Goal: Transaction & Acquisition: Purchase product/service

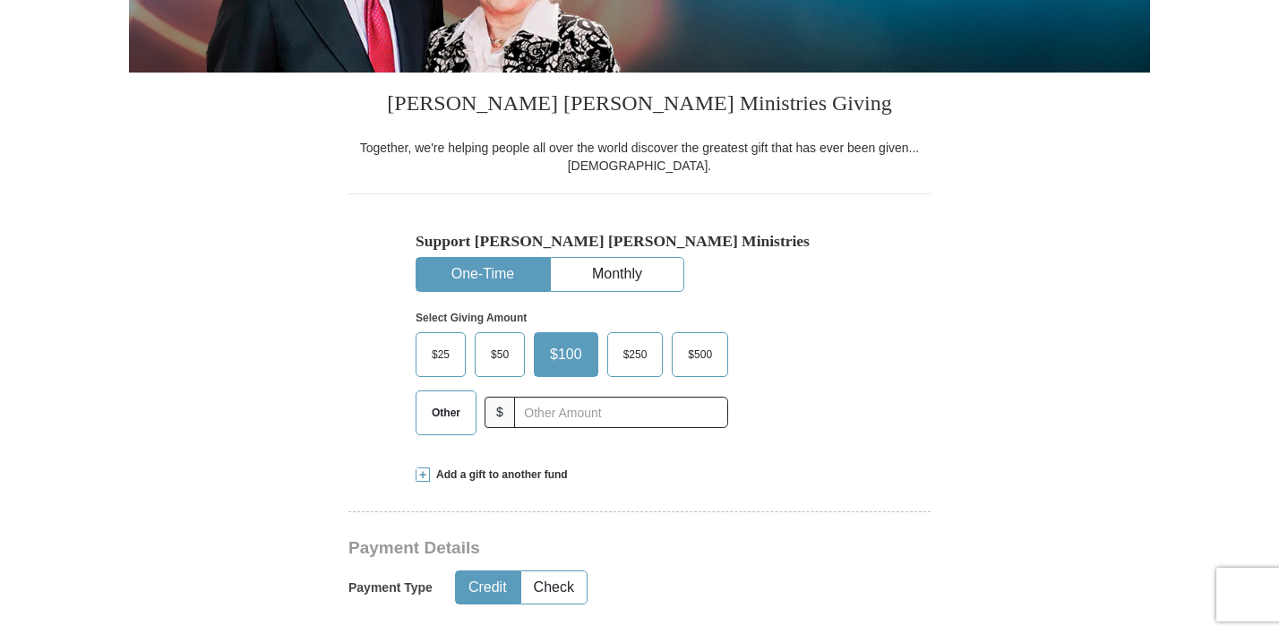
scroll to position [543, 0]
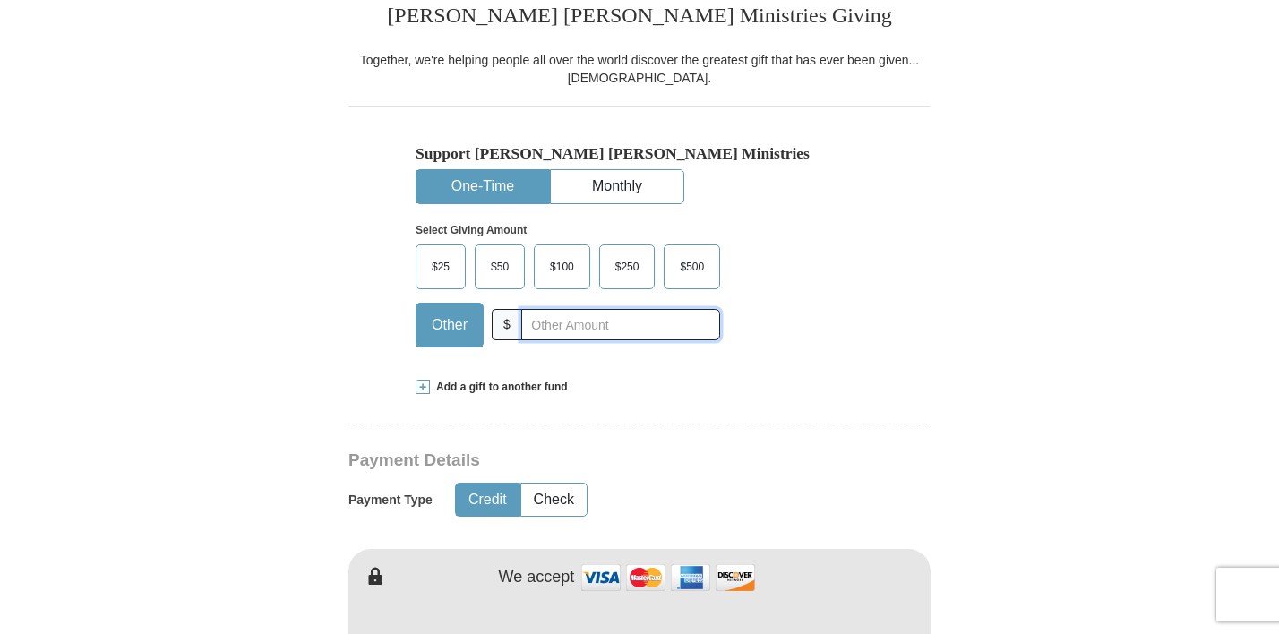
click at [619, 338] on input "text" at bounding box center [620, 324] width 199 height 31
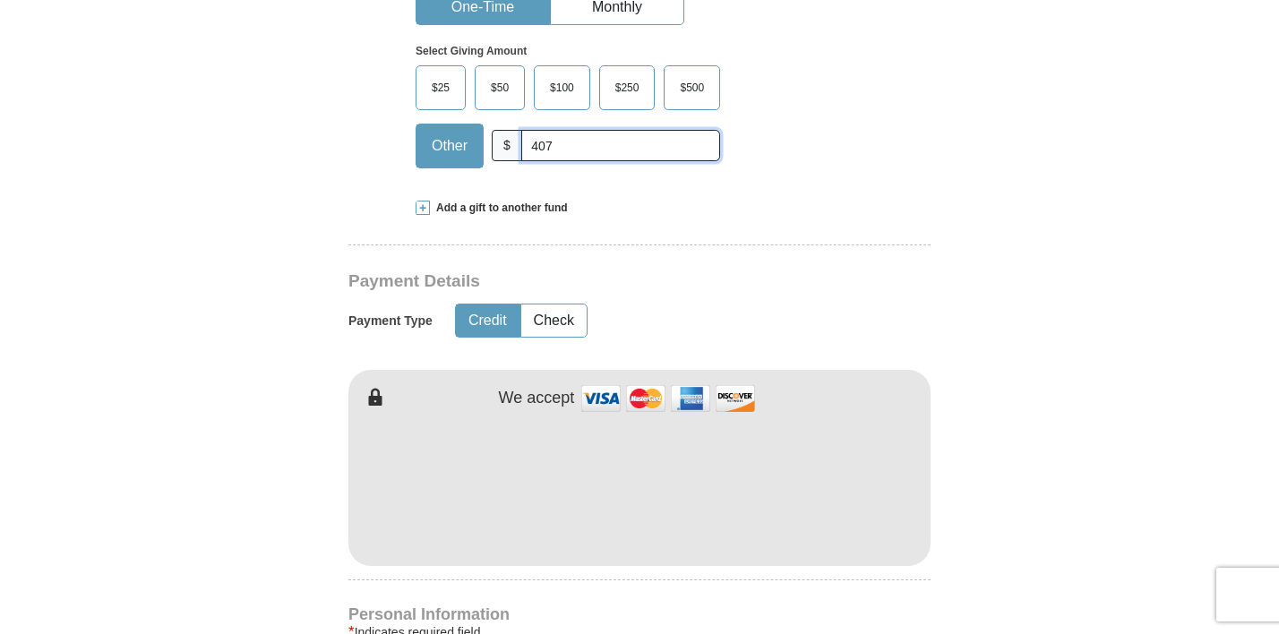
scroll to position [733, 0]
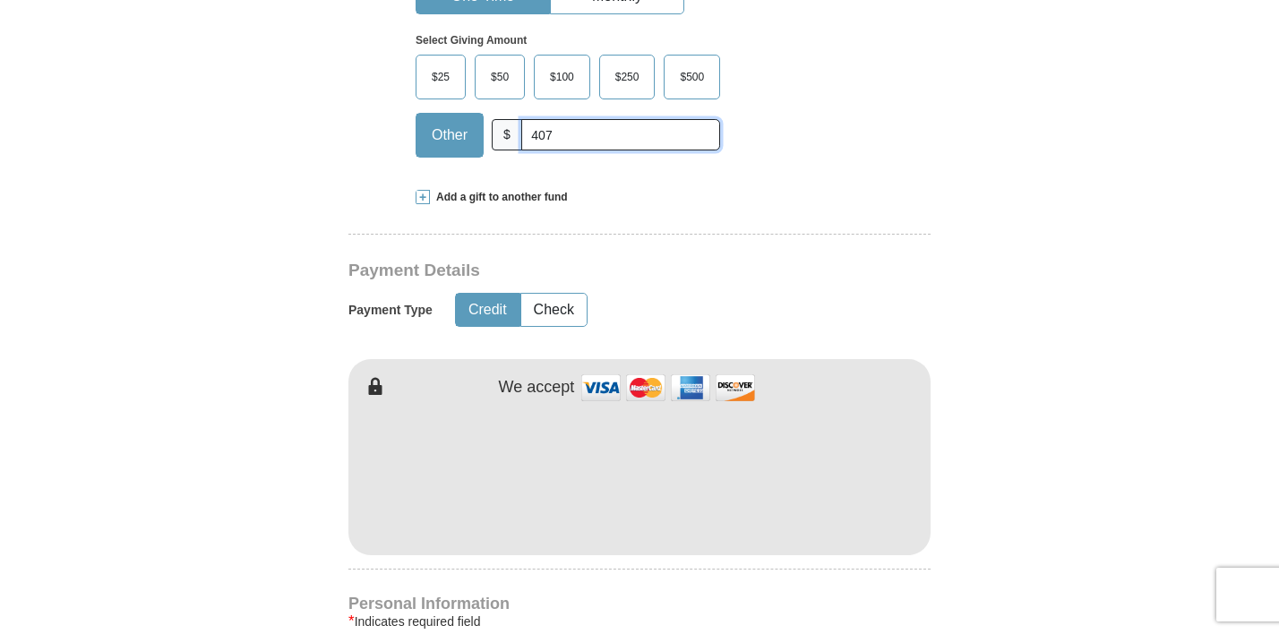
type input "407"
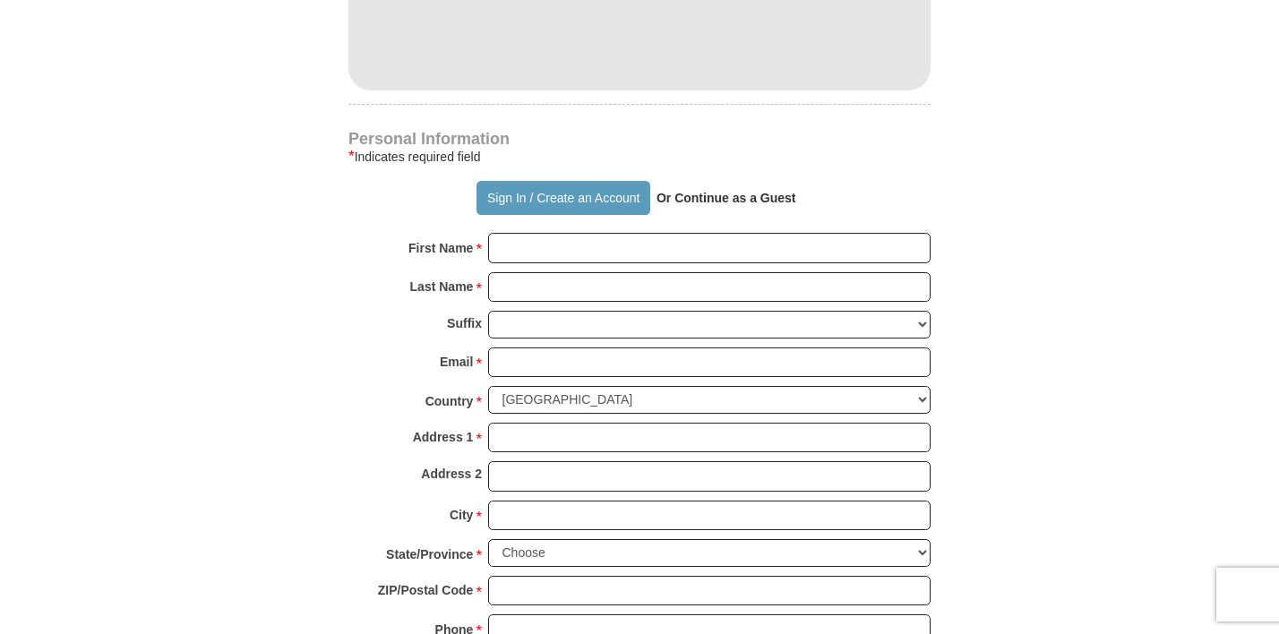
scroll to position [1201, 0]
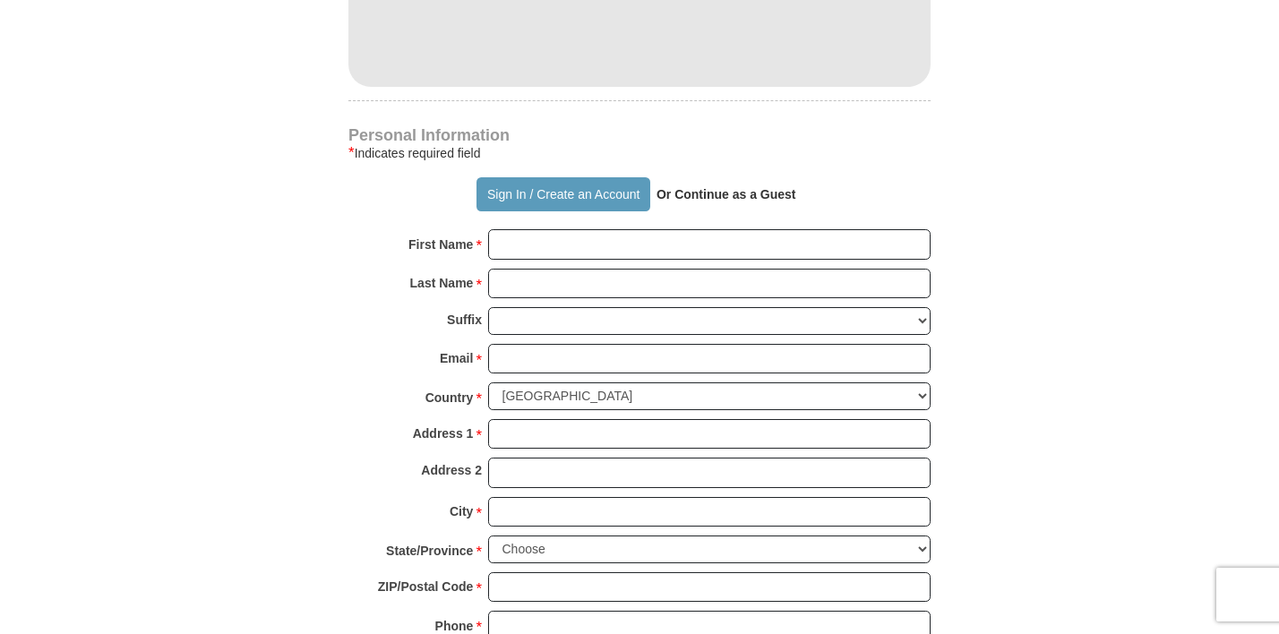
click at [686, 193] on strong "Or Continue as a Guest" at bounding box center [727, 194] width 140 height 14
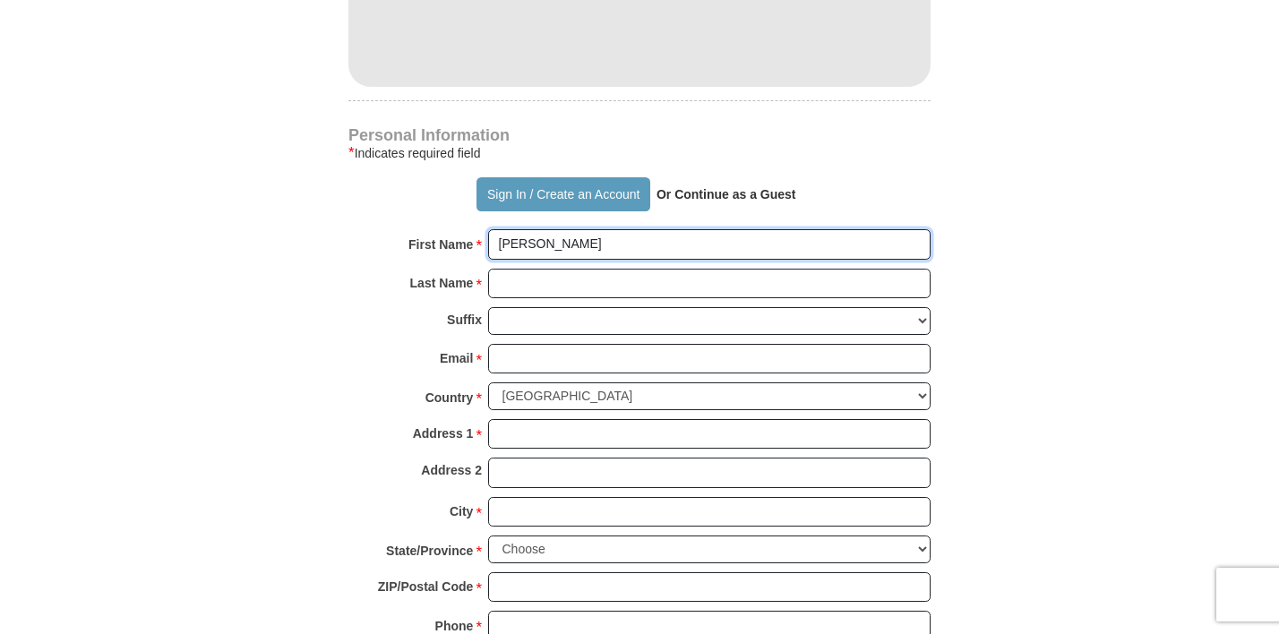
type input "[PERSON_NAME]"
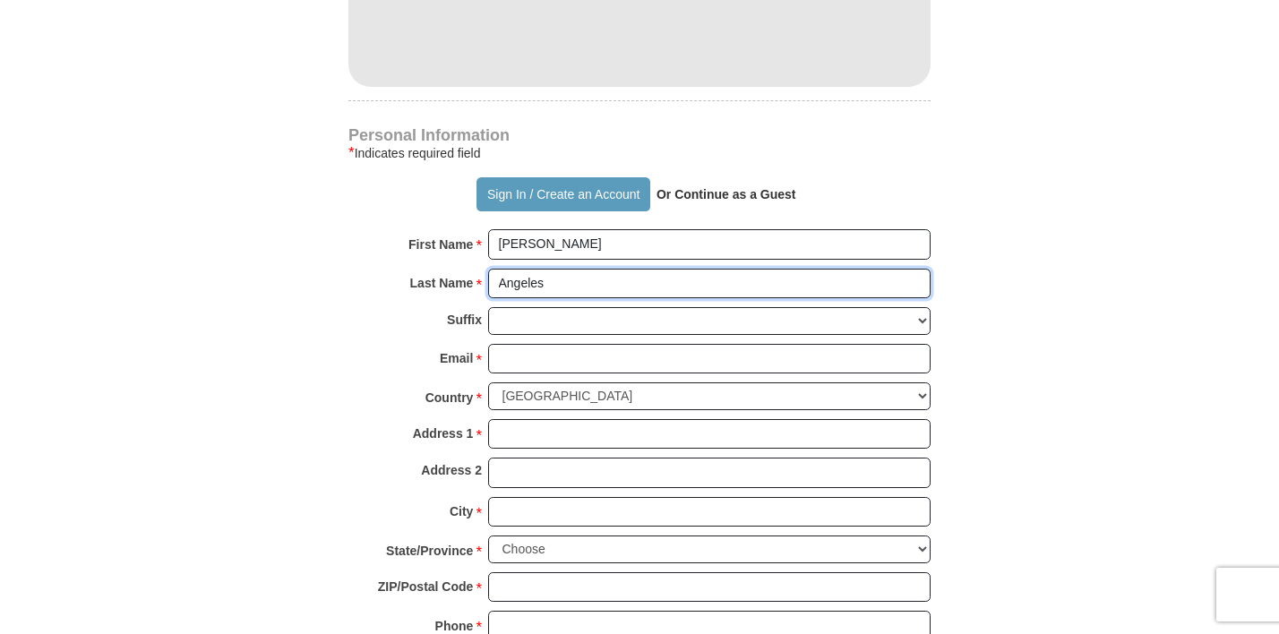
type input "Angeles"
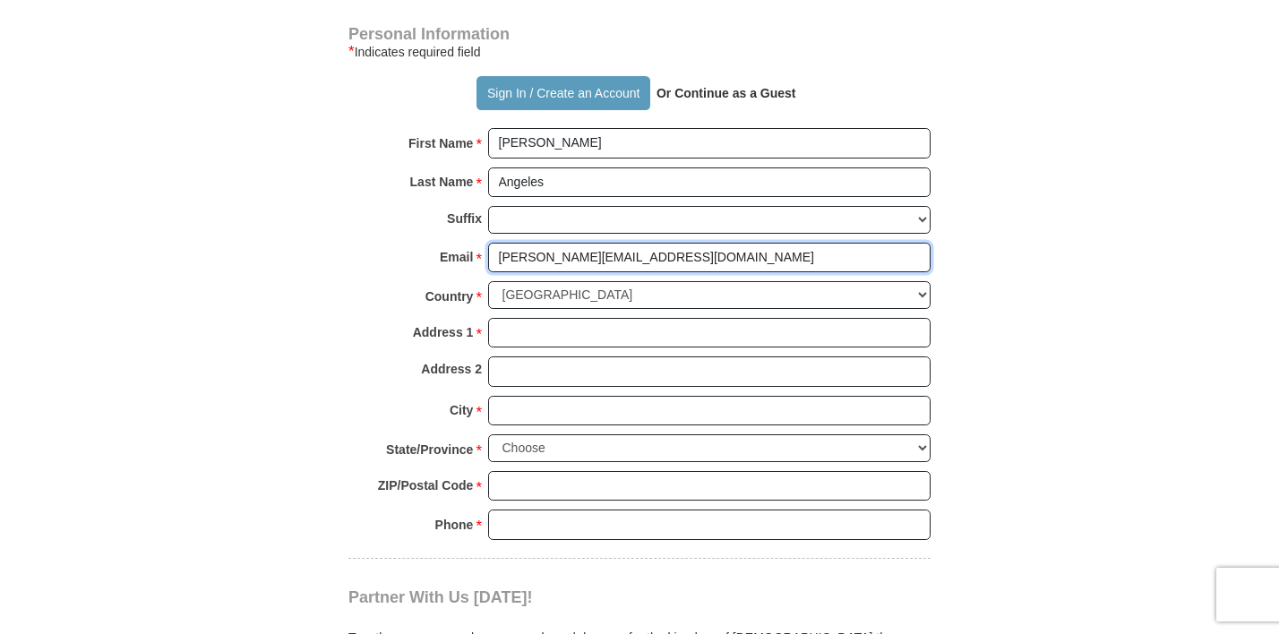
scroll to position [1306, 0]
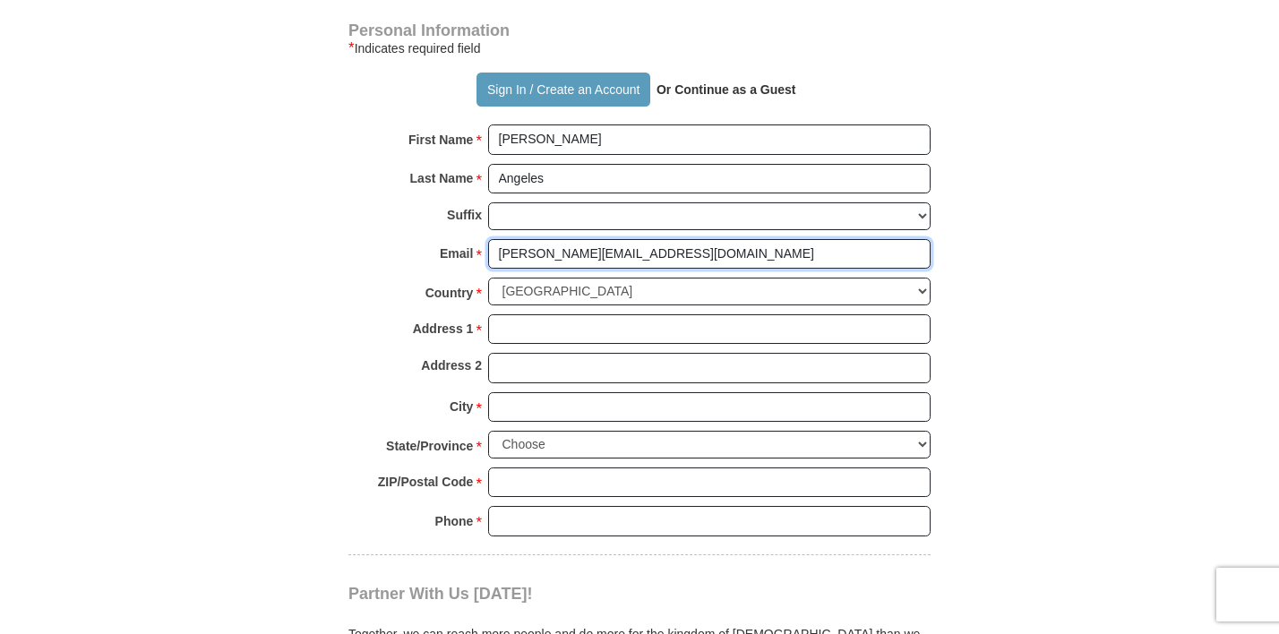
type input "[PERSON_NAME][EMAIL_ADDRESS][DOMAIN_NAME]"
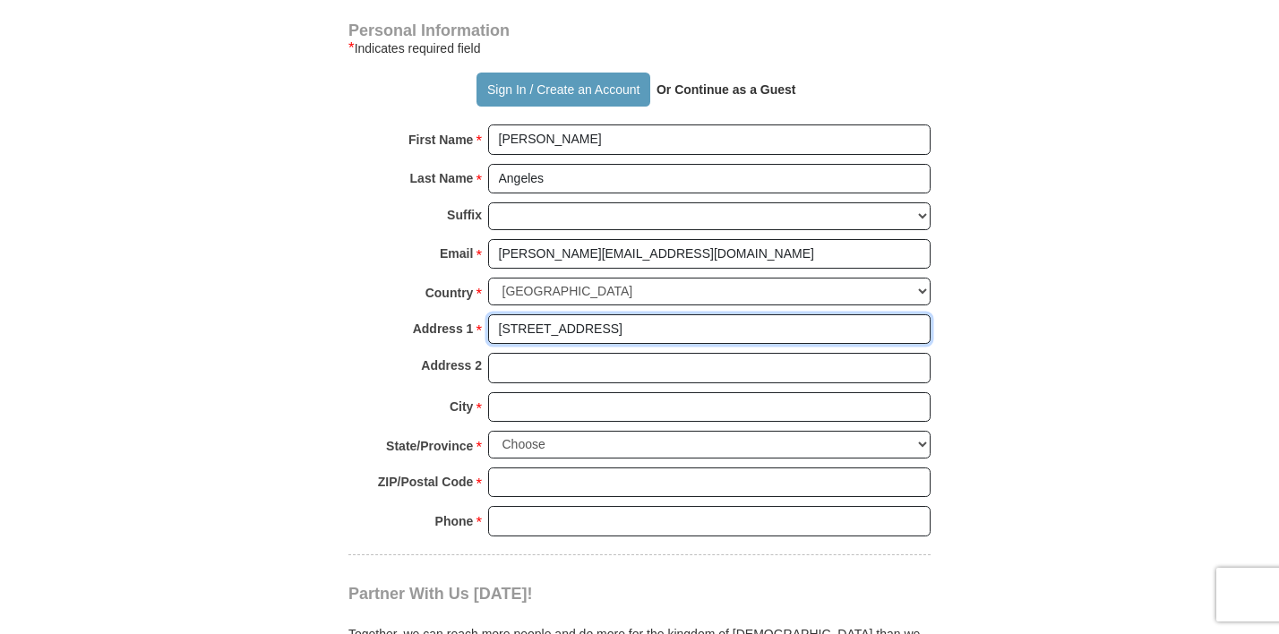
type input "[STREET_ADDRESS]"
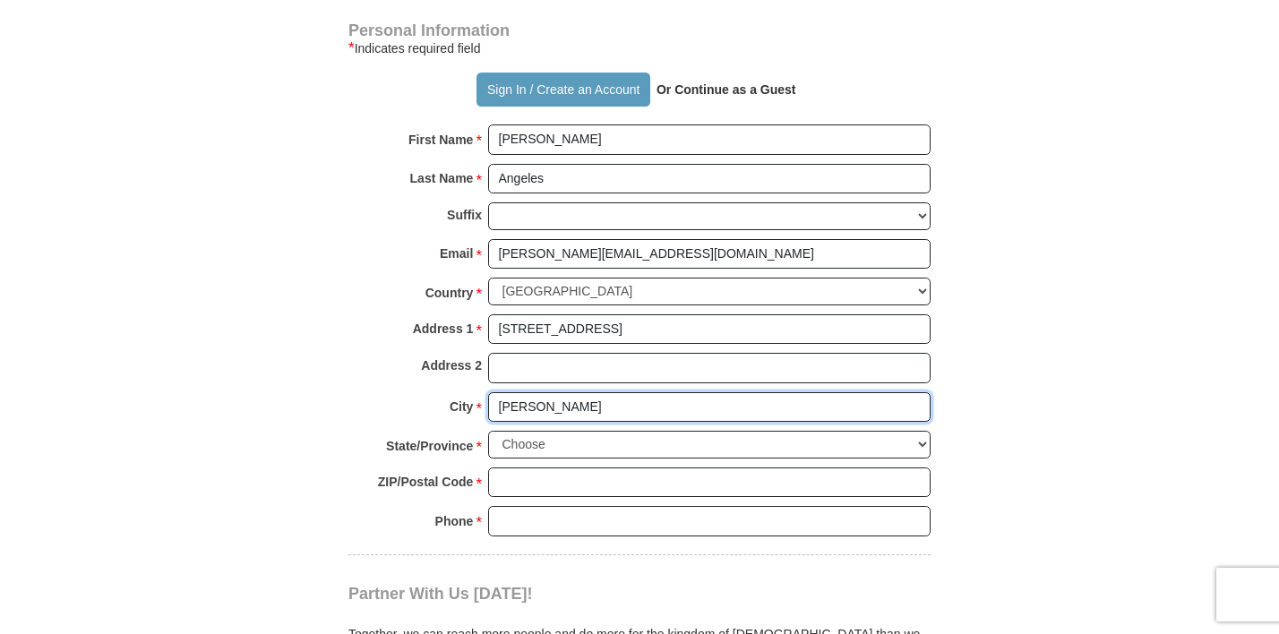
type input "[PERSON_NAME]"
select select "[GEOGRAPHIC_DATA]"
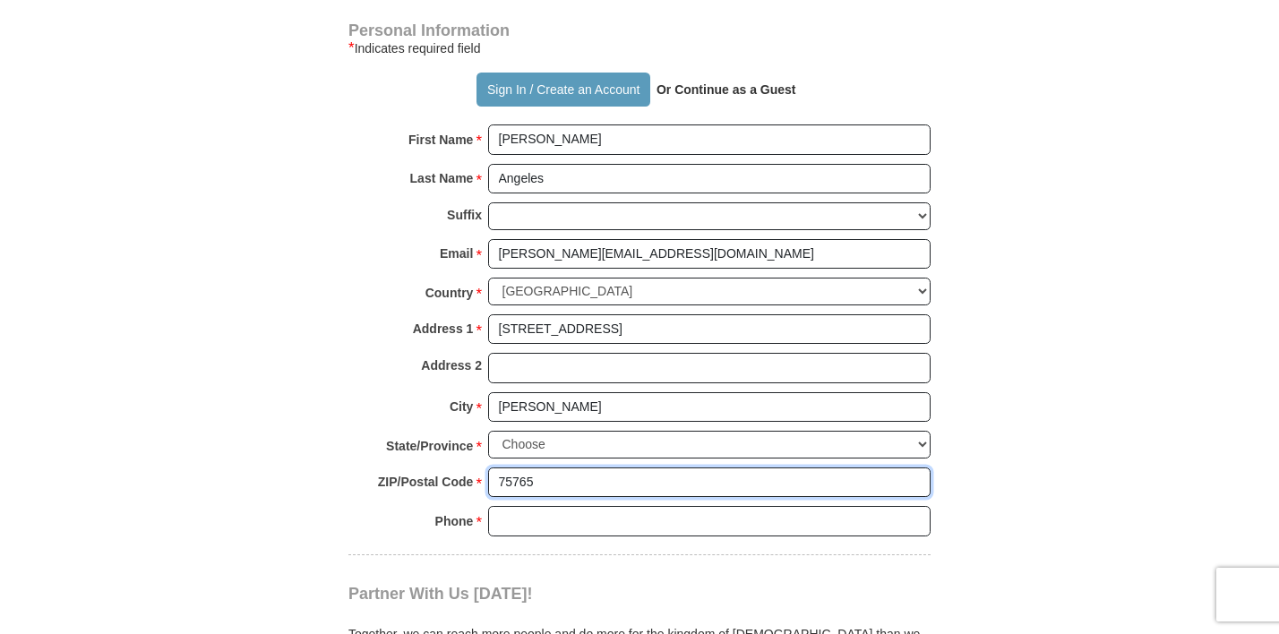
type input "75765"
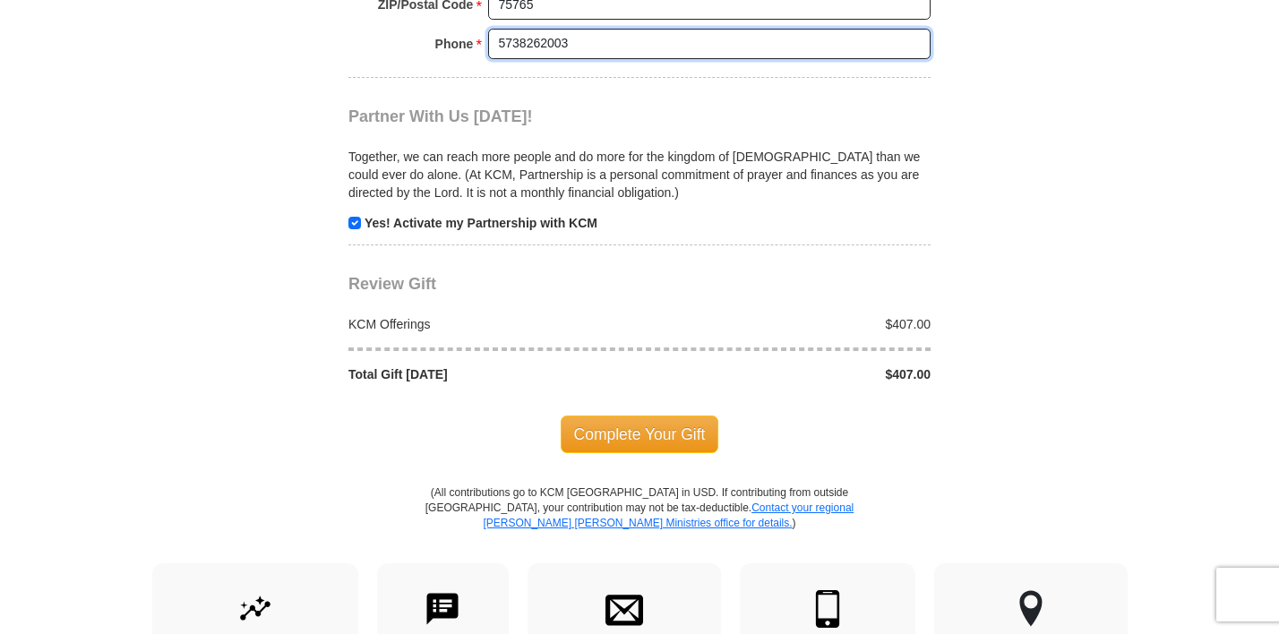
scroll to position [1784, 0]
type input "5738262003"
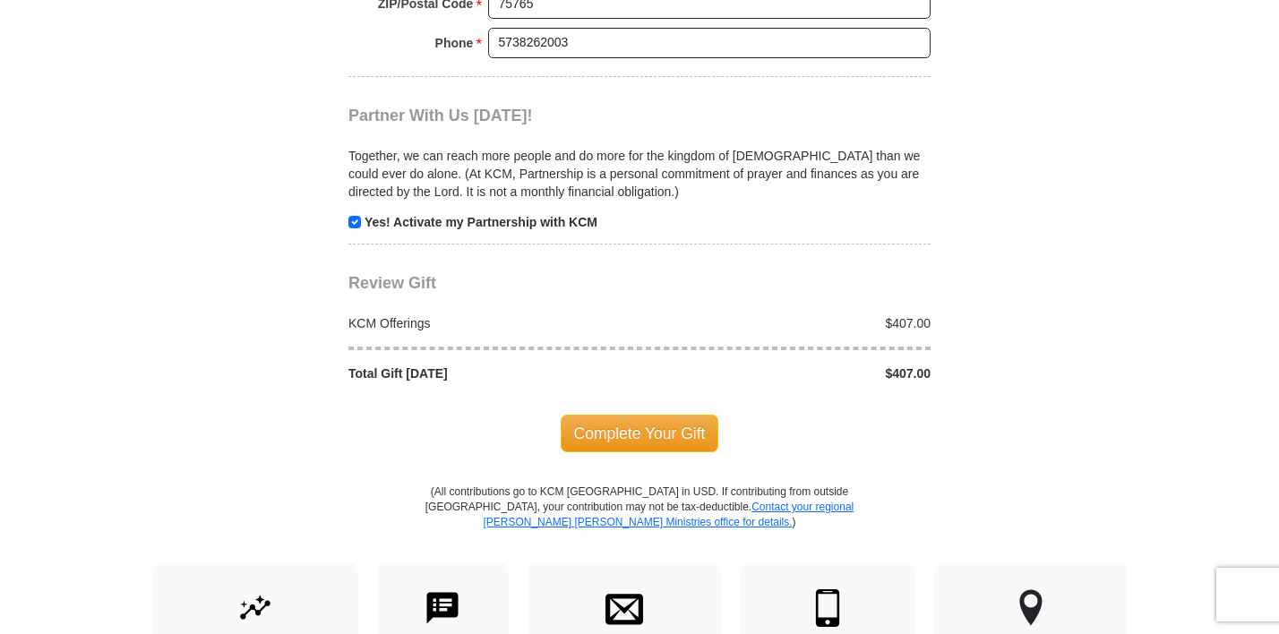
click at [354, 216] on input "checkbox" at bounding box center [354, 222] width 13 height 13
checkbox input "false"
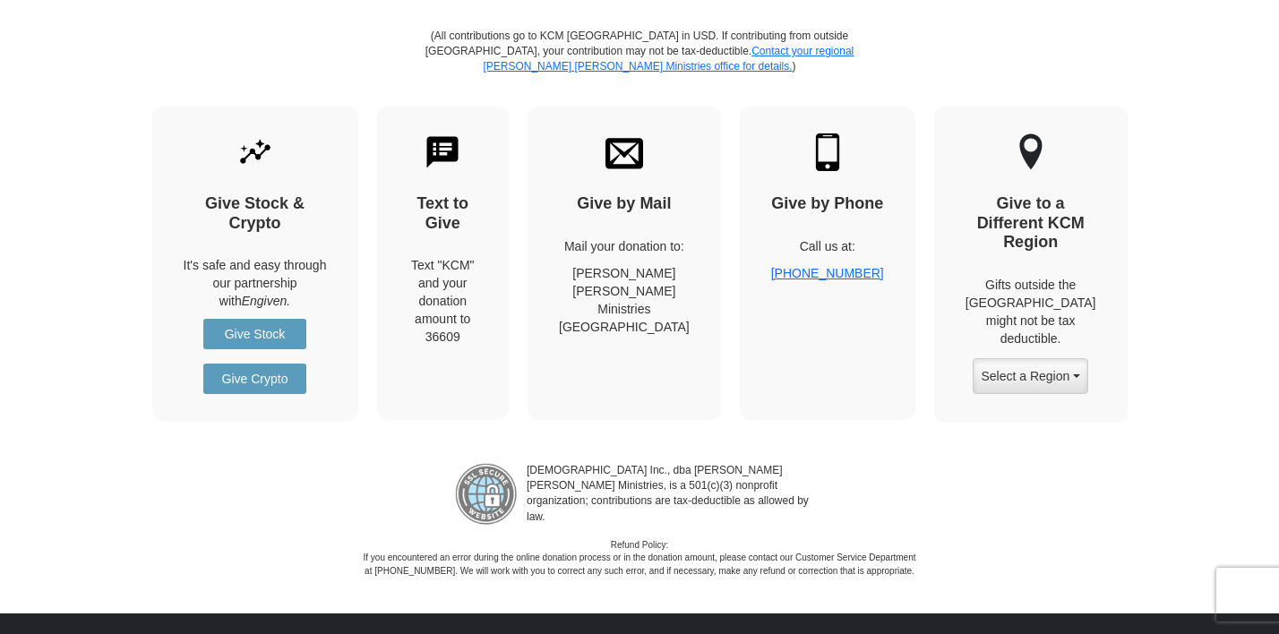
scroll to position [1963, 0]
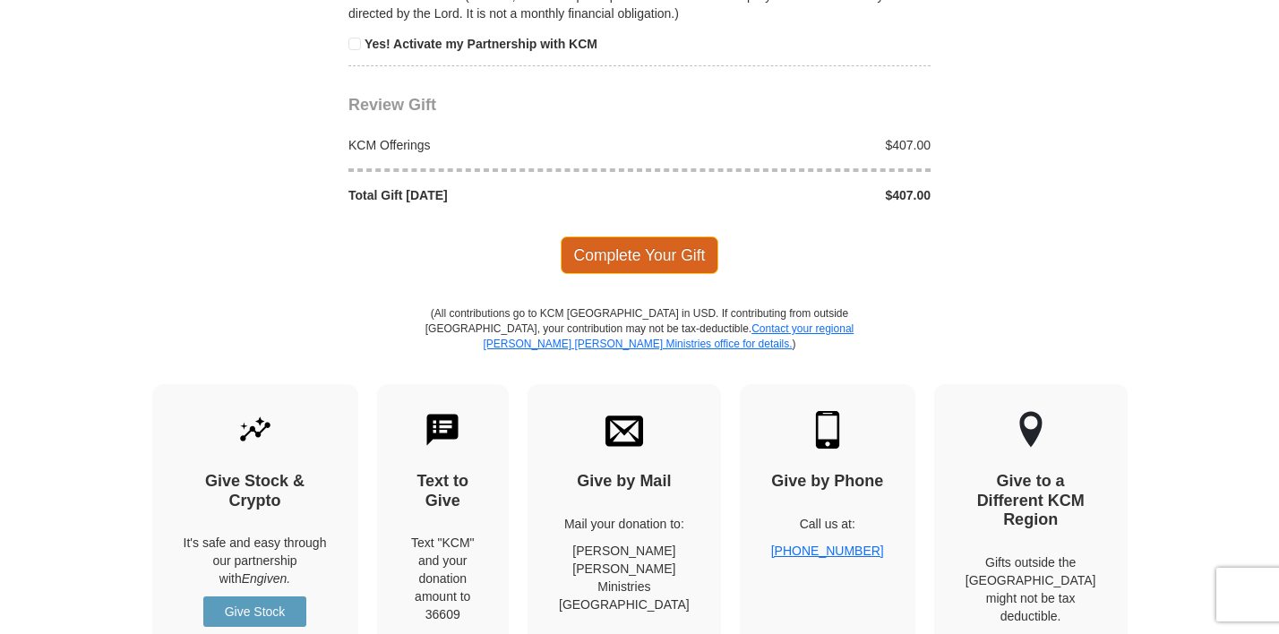
click at [628, 236] on span "Complete Your Gift" at bounding box center [640, 255] width 159 height 38
